Goal: Check status: Check status

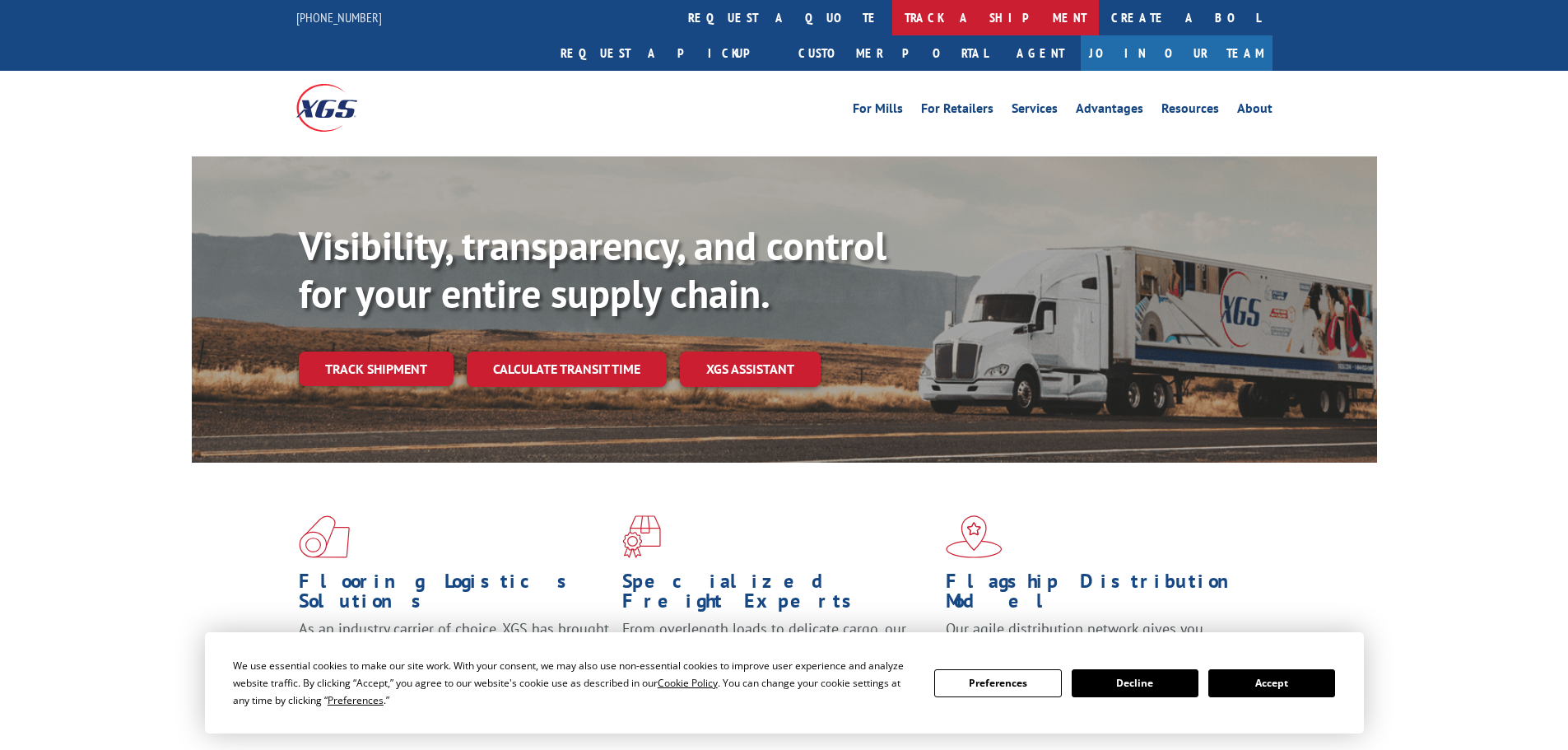
click at [892, 12] on link "track a shipment" at bounding box center [996, 17] width 207 height 35
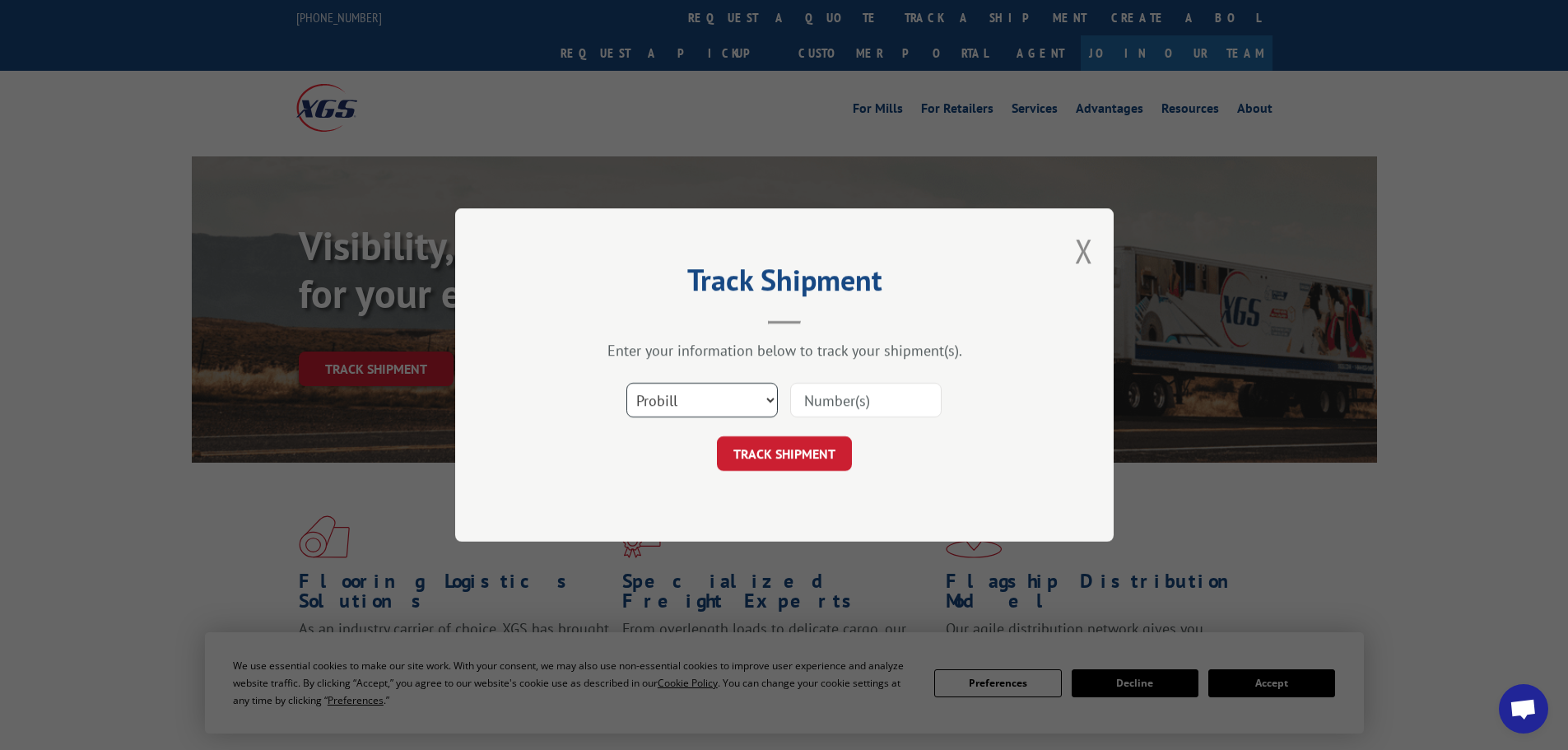
click at [746, 408] on select "Select category... Probill BOL PO" at bounding box center [703, 400] width 152 height 35
select select "po"
click at [627, 383] on select "Select category... Probill BOL PO" at bounding box center [703, 400] width 152 height 35
click at [871, 406] on input at bounding box center [866, 400] width 152 height 35
type input "18512830"
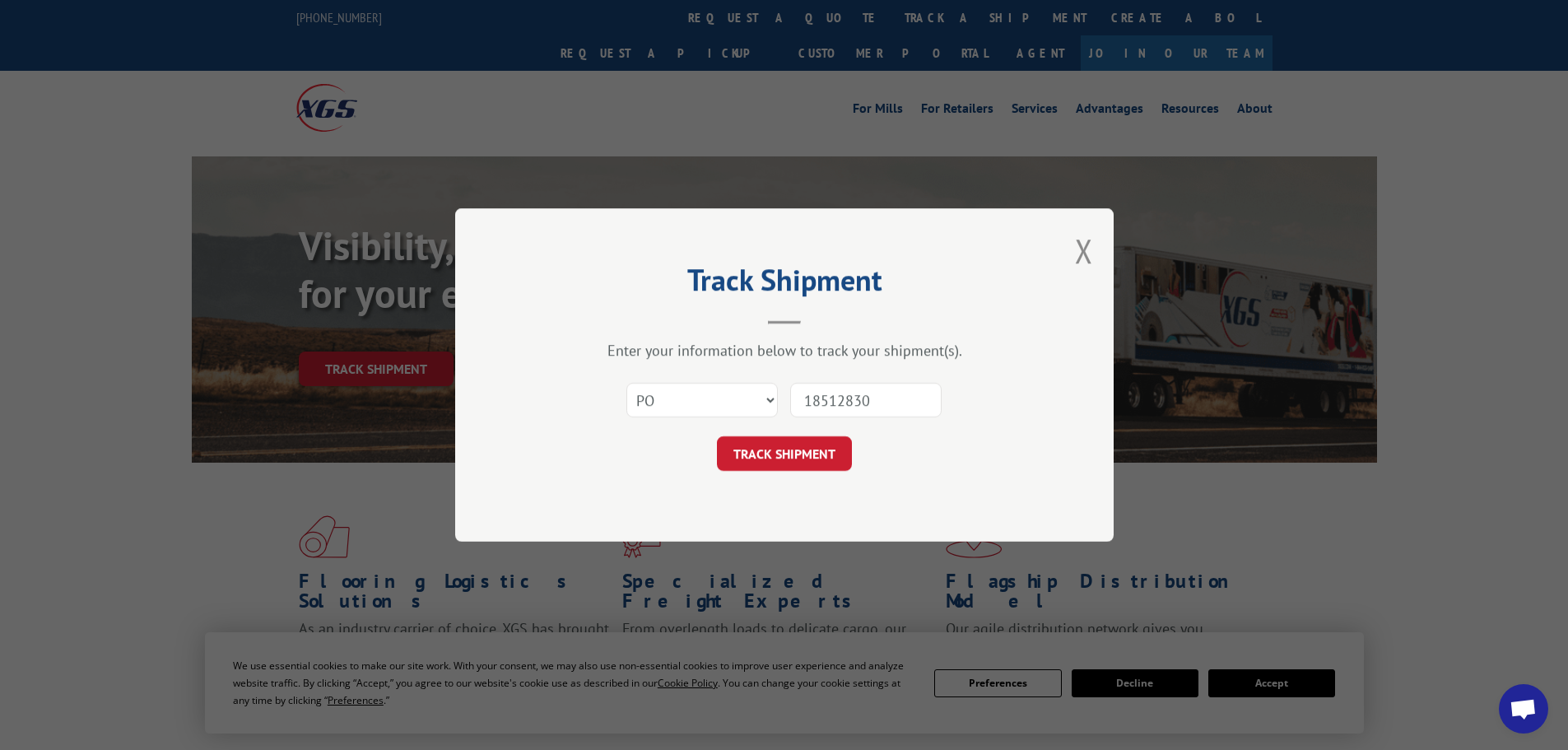
click button "TRACK SHIPMENT" at bounding box center [784, 454] width 135 height 35
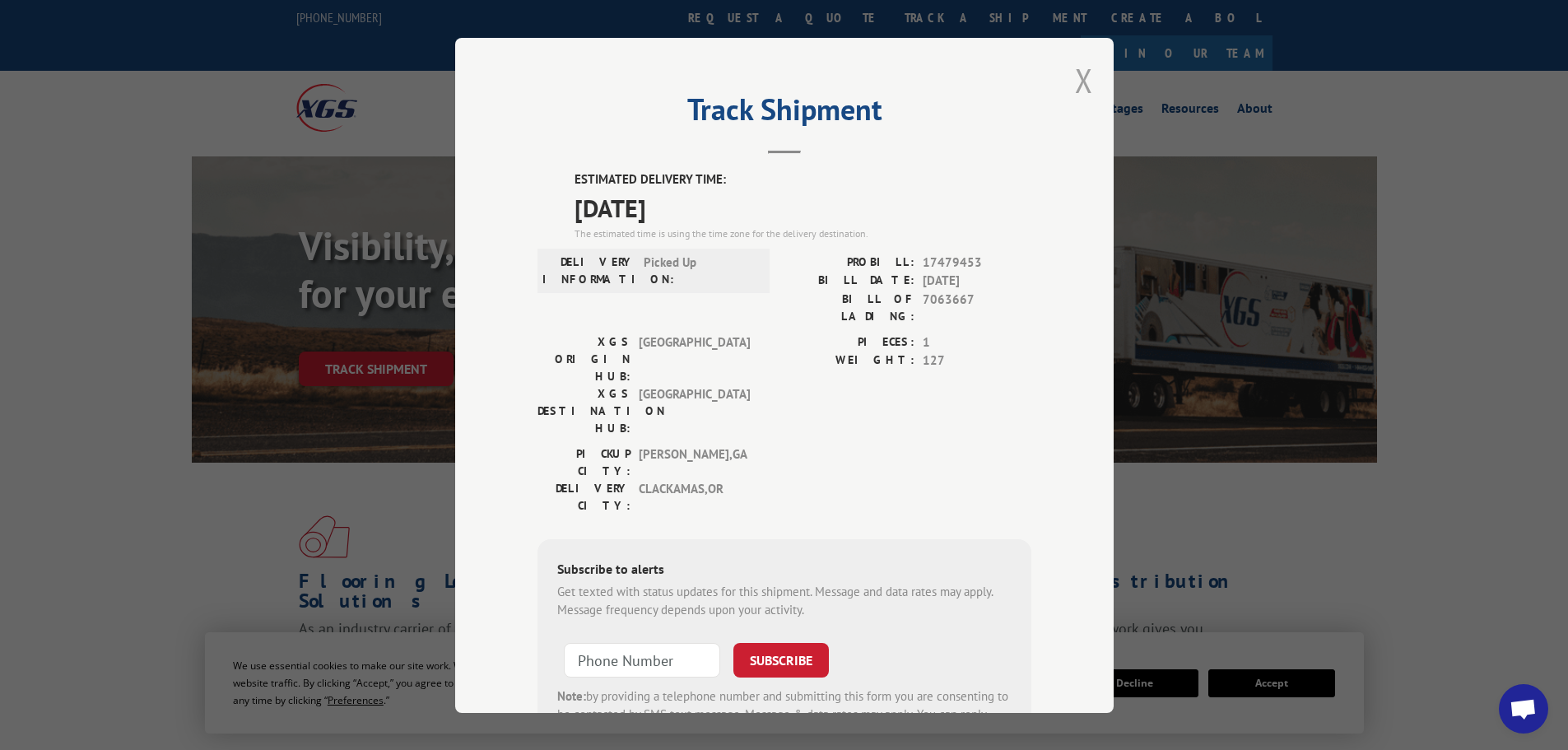
click at [1076, 94] on button "Close modal" at bounding box center [1084, 80] width 18 height 44
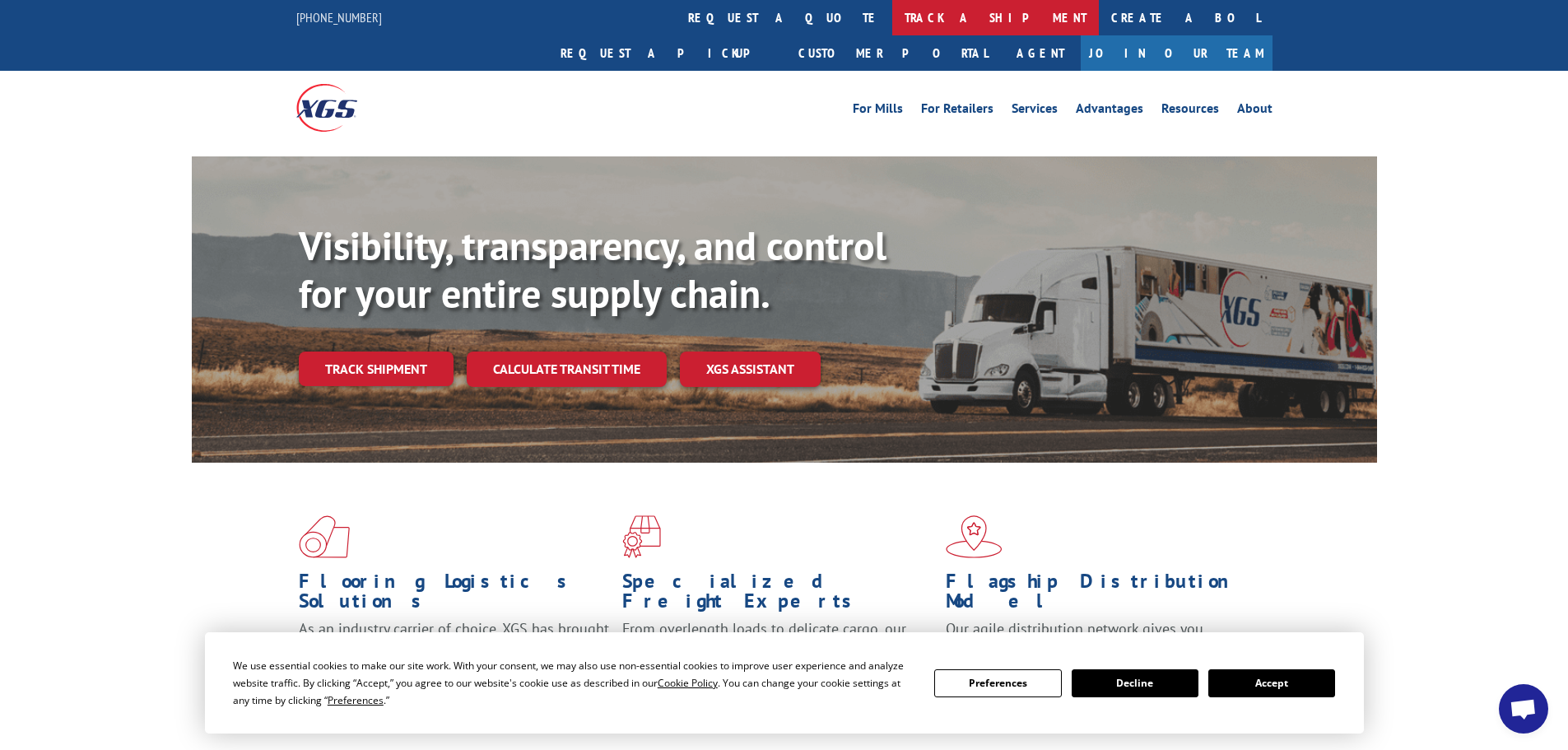
click at [892, 13] on link "track a shipment" at bounding box center [996, 17] width 207 height 35
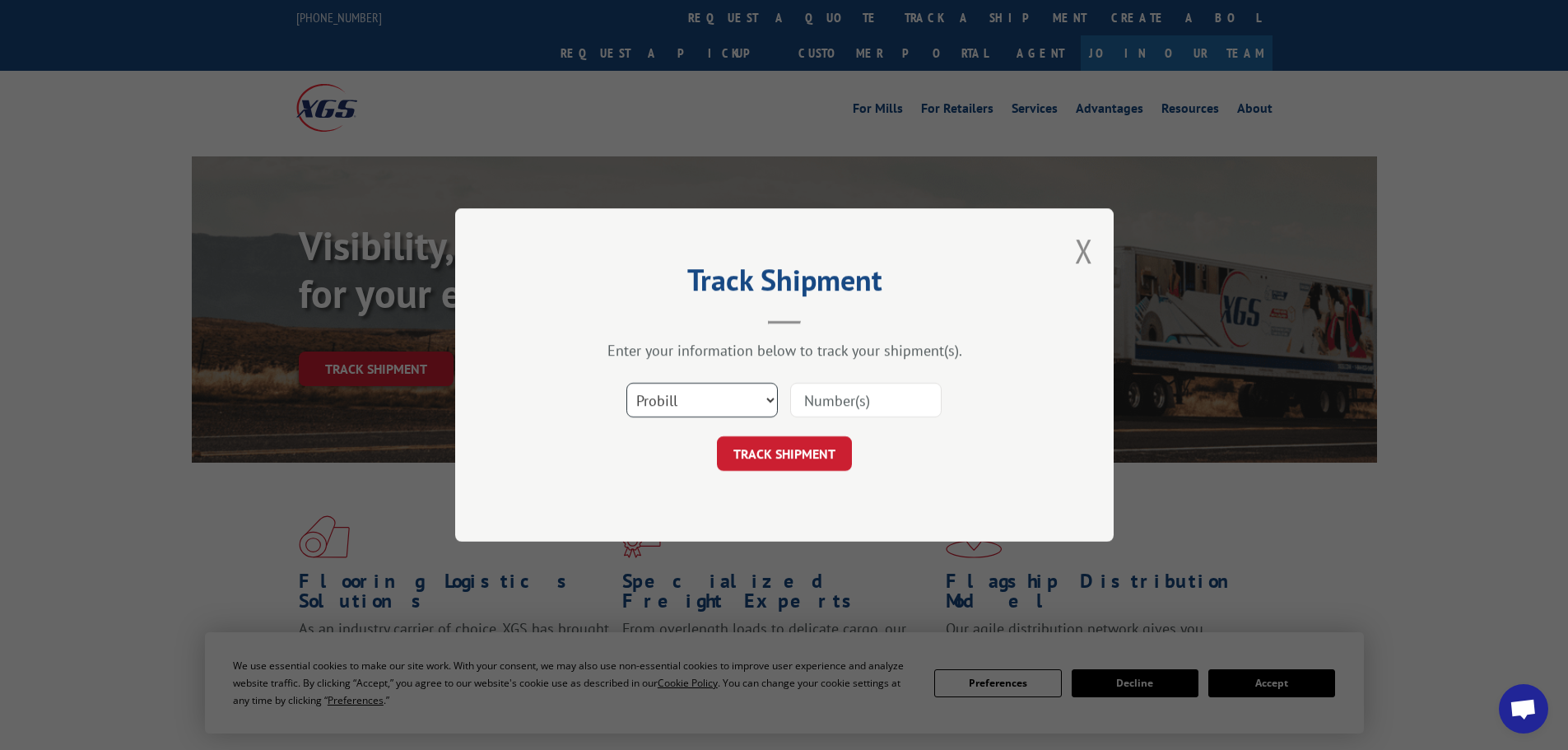
click at [655, 391] on select "Select category... Probill BOL PO" at bounding box center [703, 400] width 152 height 35
drag, startPoint x: 668, startPoint y: 521, endPoint x: 674, endPoint y: 511, distance: 11.7
click at [670, 517] on div "Track Shipment Enter your information below to track your shipment(s). Select c…" at bounding box center [784, 375] width 658 height 333
click at [736, 408] on select "Select category... Probill BOL PO" at bounding box center [703, 400] width 152 height 35
select select "po"
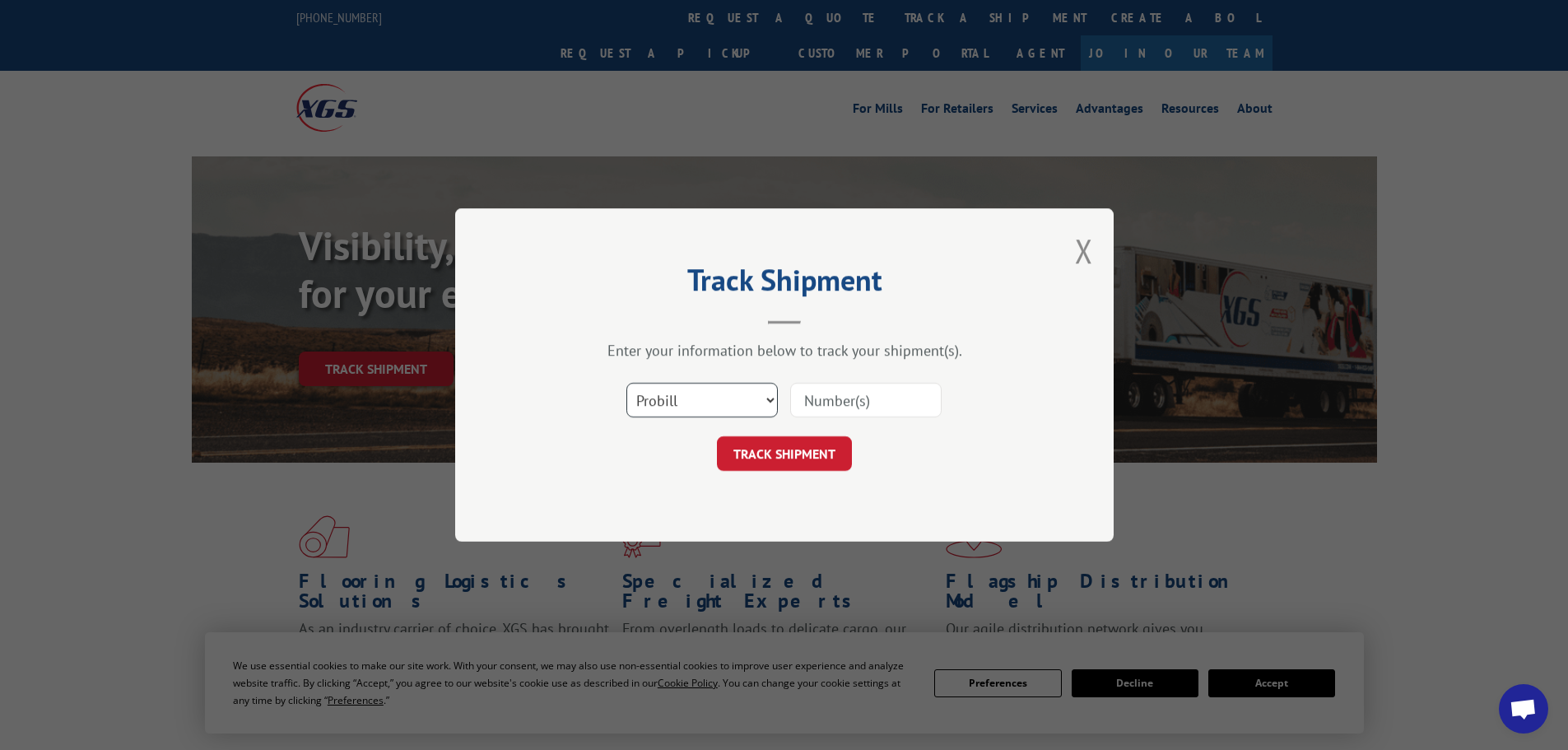
click at [627, 383] on select "Select category... Probill BOL PO" at bounding box center [703, 400] width 152 height 35
click at [845, 405] on input at bounding box center [866, 400] width 152 height 35
type input "18512753"
click at [809, 450] on button "TRACK SHIPMENT" at bounding box center [784, 454] width 135 height 35
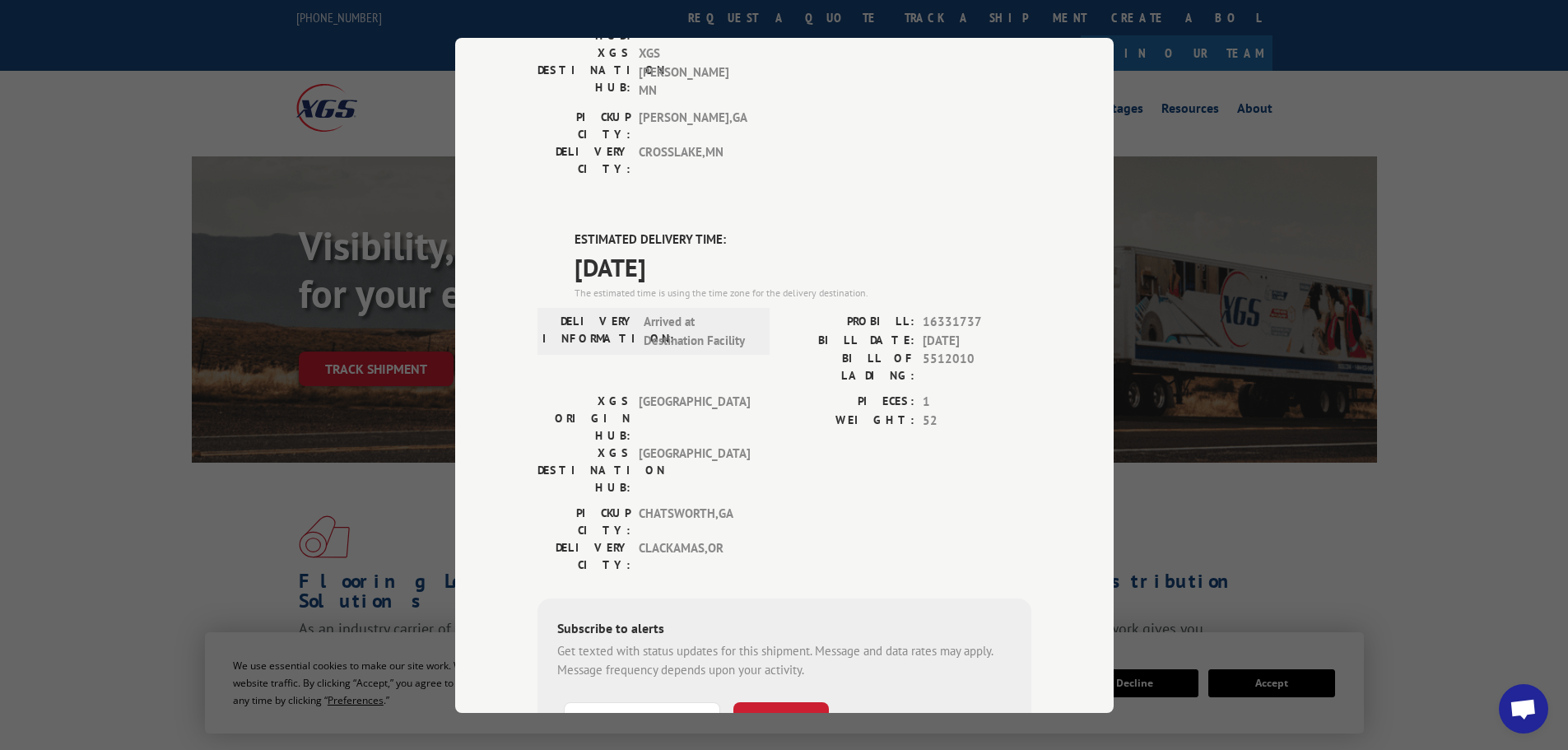
scroll to position [335, 0]
